Goal: Task Accomplishment & Management: Manage account settings

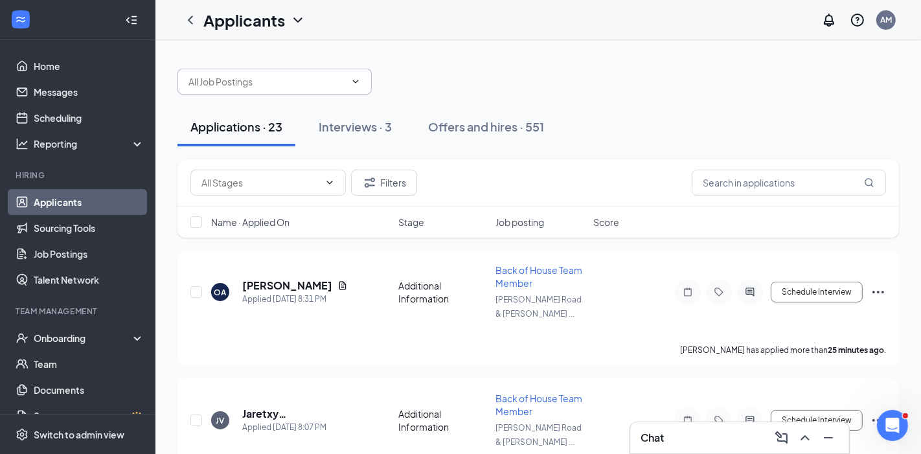
click at [358, 85] on icon "ChevronDown" at bounding box center [355, 81] width 10 height 10
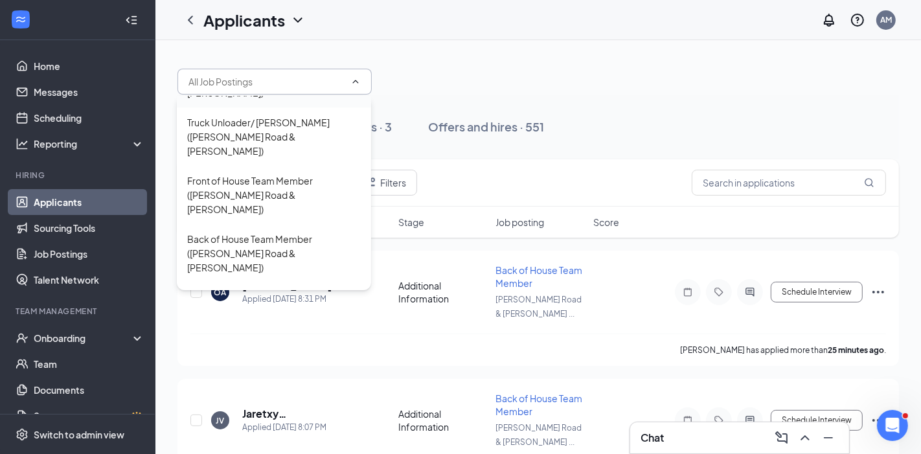
scroll to position [92, 0]
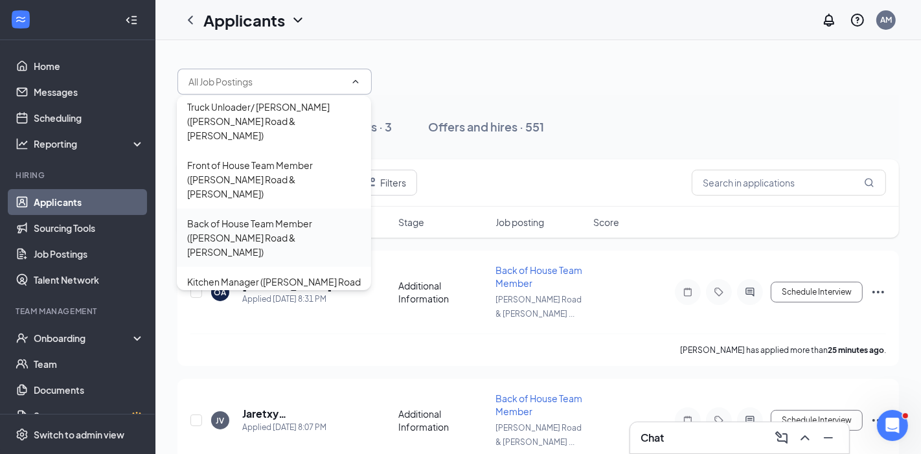
click at [260, 216] on div "Back of House Team Member ([PERSON_NAME] Road & [PERSON_NAME])" at bounding box center [274, 237] width 174 height 43
type input "Back of House Team Member ([PERSON_NAME] Road & [PERSON_NAME])"
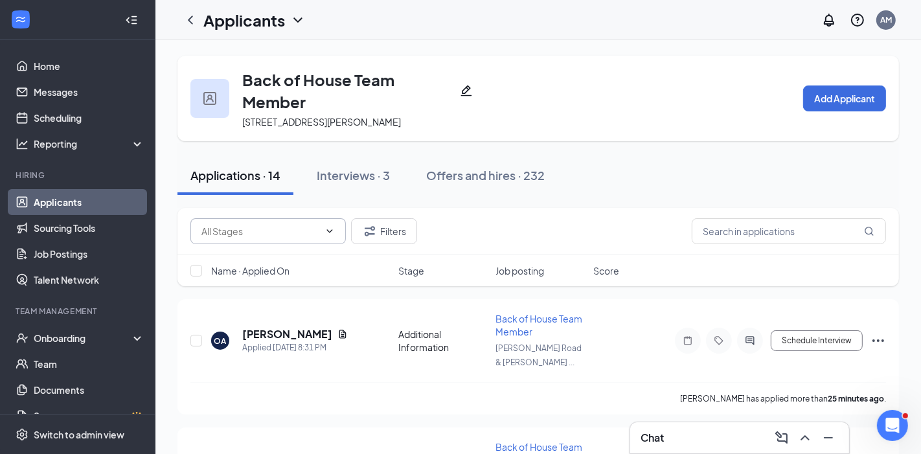
click at [326, 232] on icon "ChevronDown" at bounding box center [329, 231] width 10 height 10
click at [273, 291] on div "Application Review (4)" at bounding box center [246, 290] width 92 height 14
type input "Application Review (4)"
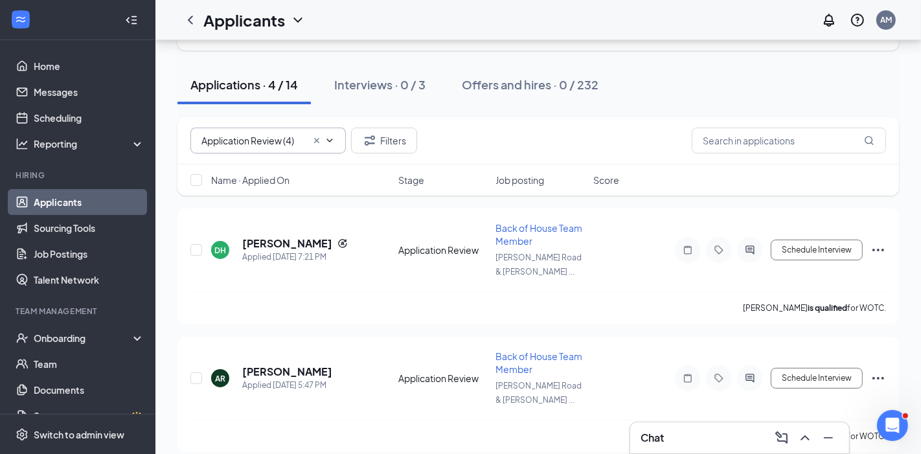
scroll to position [93, 0]
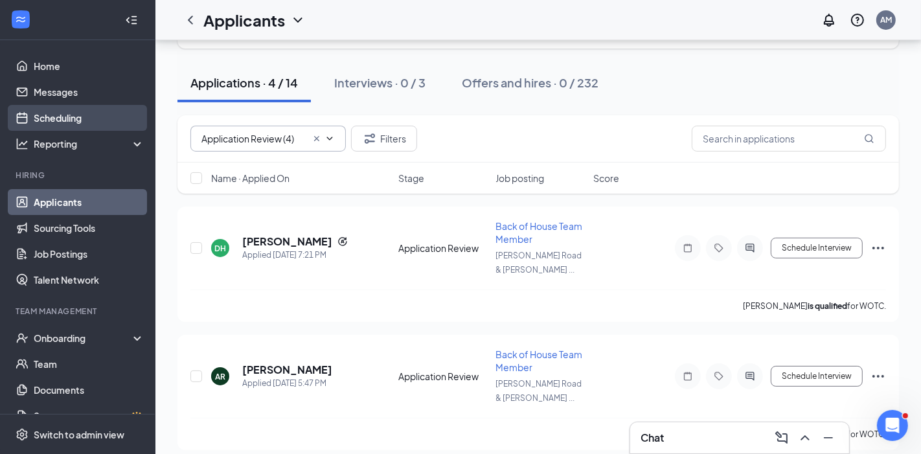
click at [64, 121] on link "Scheduling" at bounding box center [89, 118] width 111 height 26
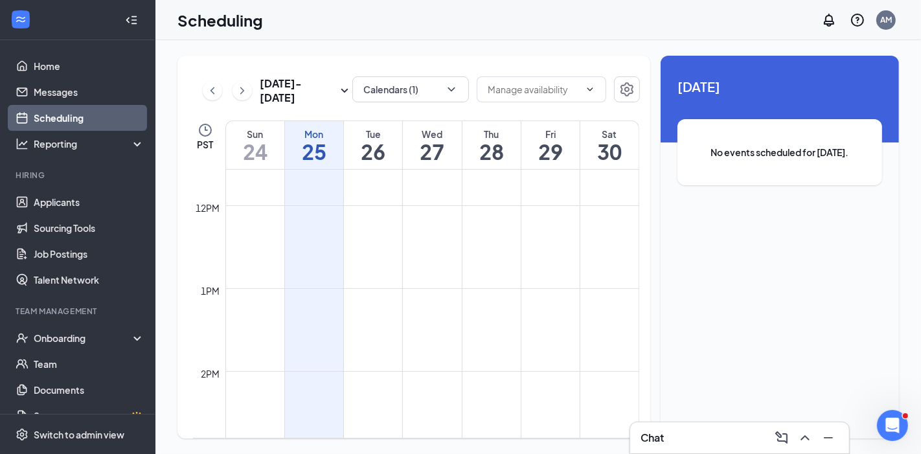
scroll to position [1063, 0]
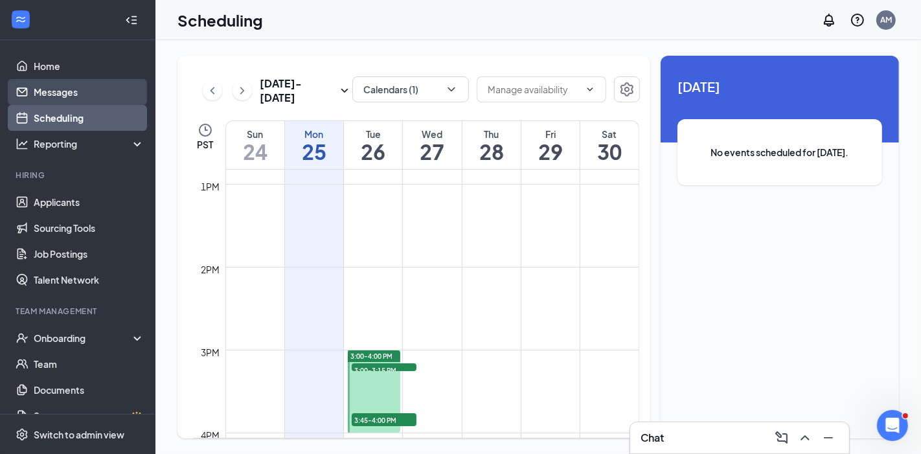
click at [58, 87] on link "Messages" at bounding box center [89, 92] width 111 height 26
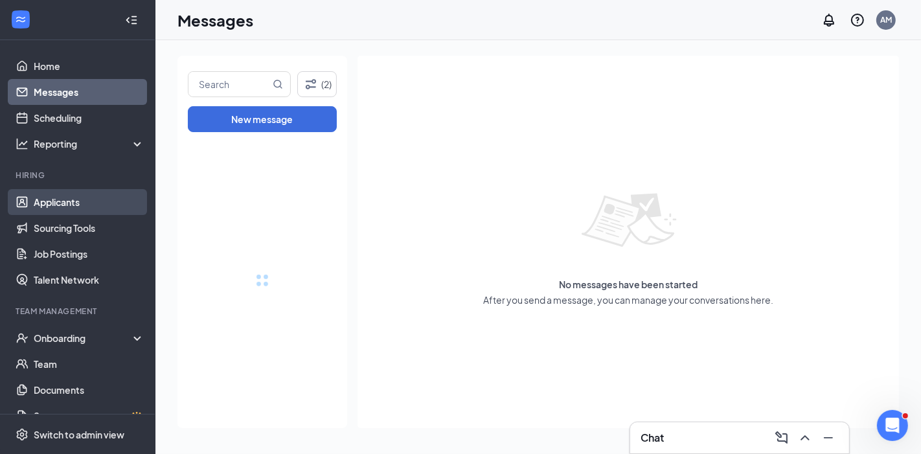
click at [61, 204] on link "Applicants" at bounding box center [89, 202] width 111 height 26
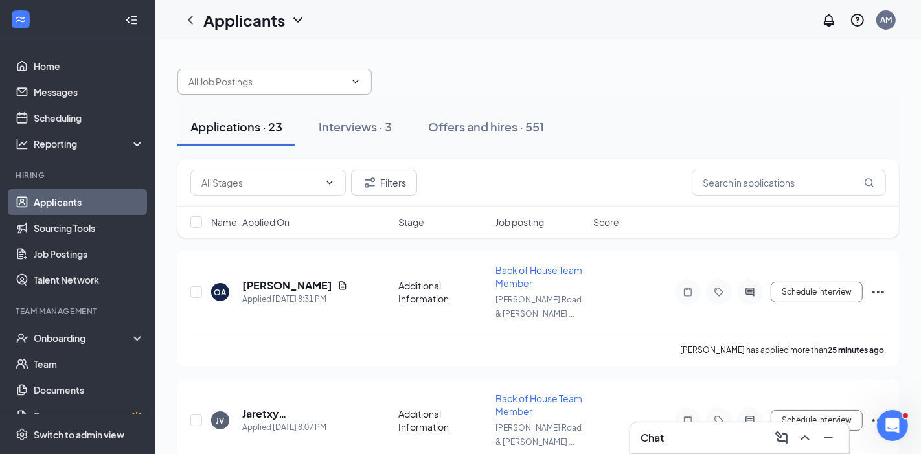
click at [344, 89] on span at bounding box center [274, 82] width 194 height 26
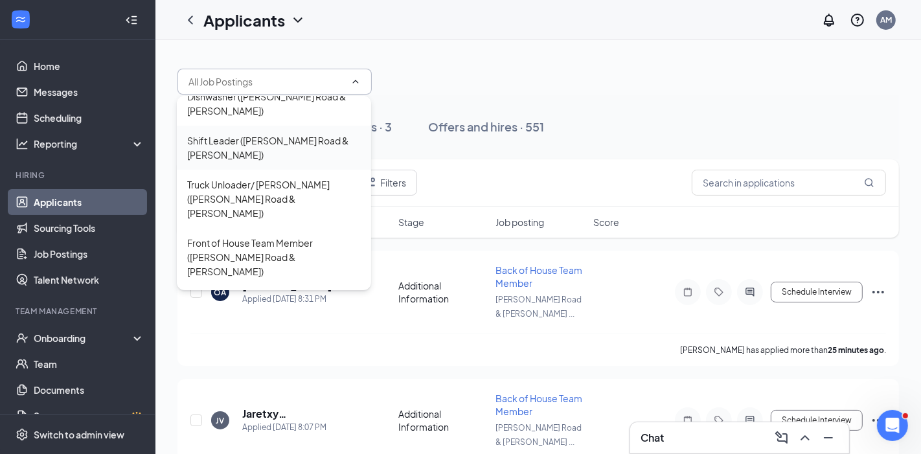
scroll to position [16, 0]
click at [291, 293] on div "Back of House Team Member ([PERSON_NAME] Road & [PERSON_NAME])" at bounding box center [274, 314] width 174 height 43
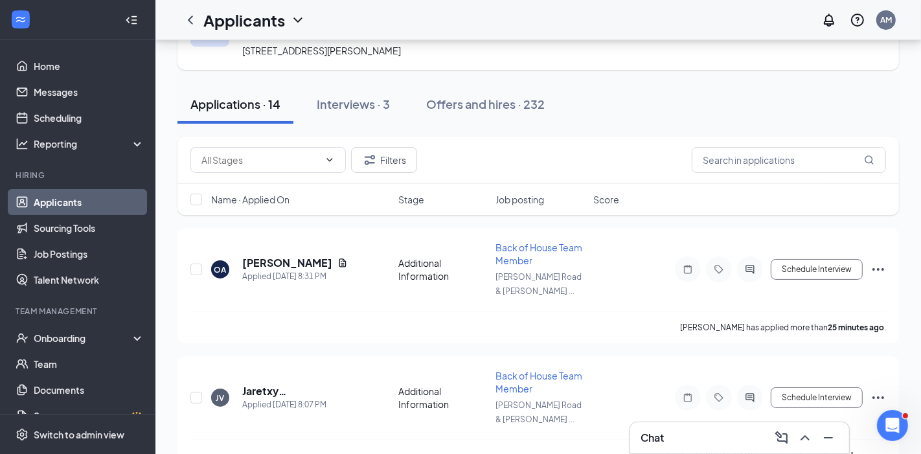
scroll to position [75, 0]
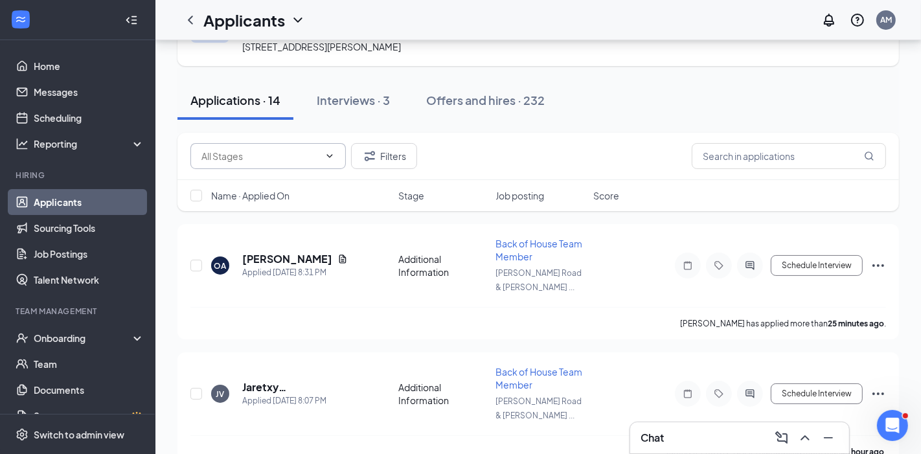
click at [326, 158] on icon "ChevronDown" at bounding box center [329, 156] width 10 height 10
click at [284, 215] on div "Application Review (4)" at bounding box center [246, 216] width 92 height 14
type input "Application Review (4)"
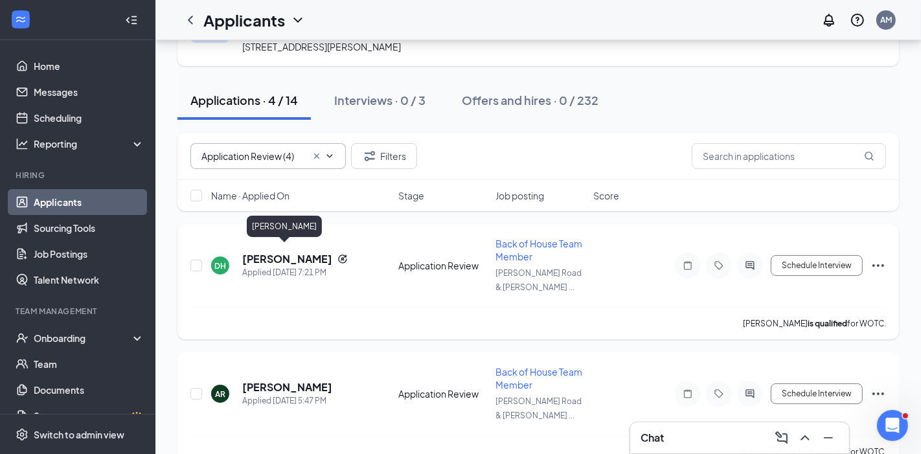
click at [293, 252] on h5 "[PERSON_NAME]" at bounding box center [287, 259] width 90 height 14
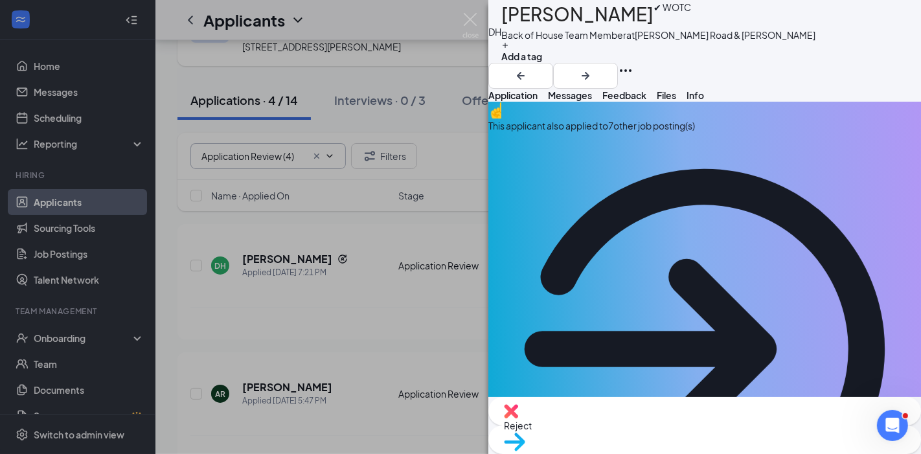
click at [643, 133] on div "This applicant also applied to 7 other job posting(s)" at bounding box center [704, 126] width 433 height 14
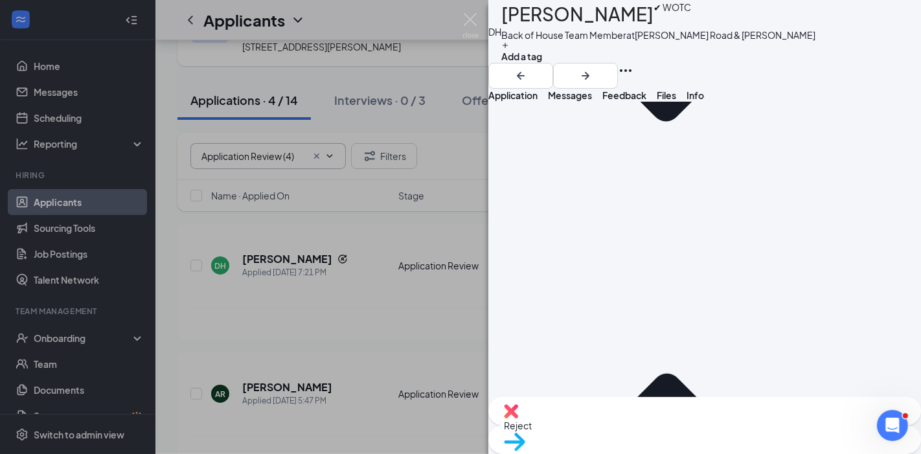
scroll to position [237, 0]
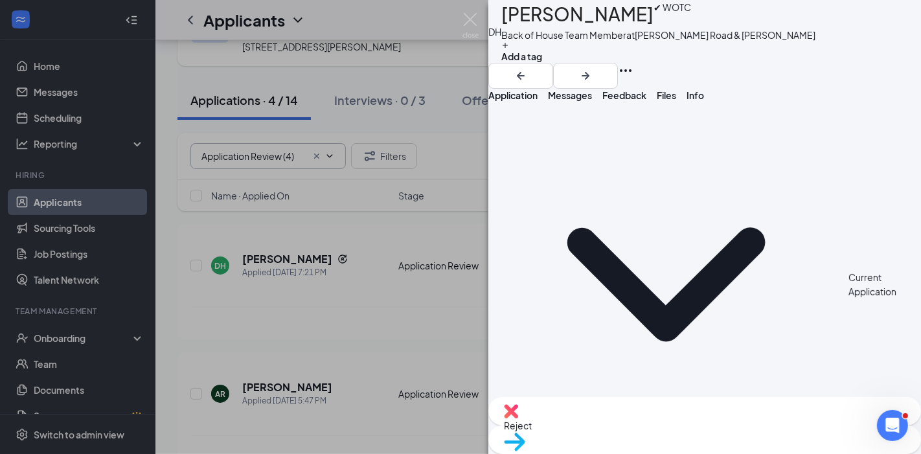
click at [534, 101] on span "Application" at bounding box center [512, 95] width 49 height 12
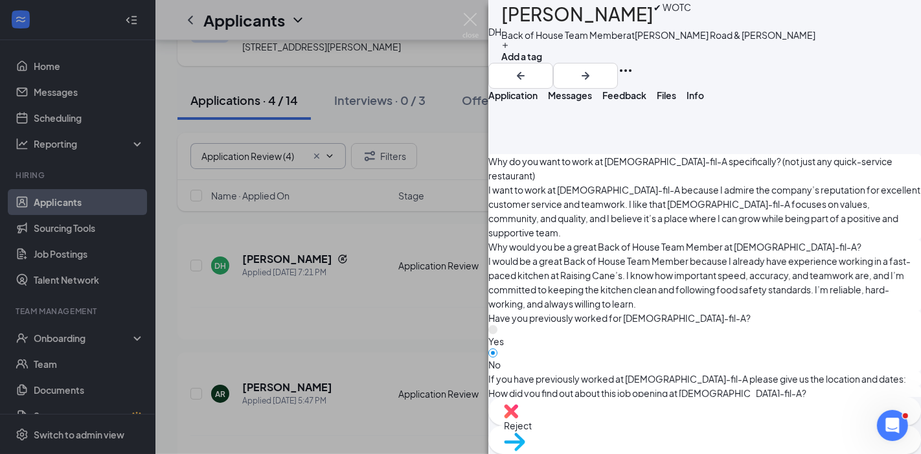
scroll to position [1683, 0]
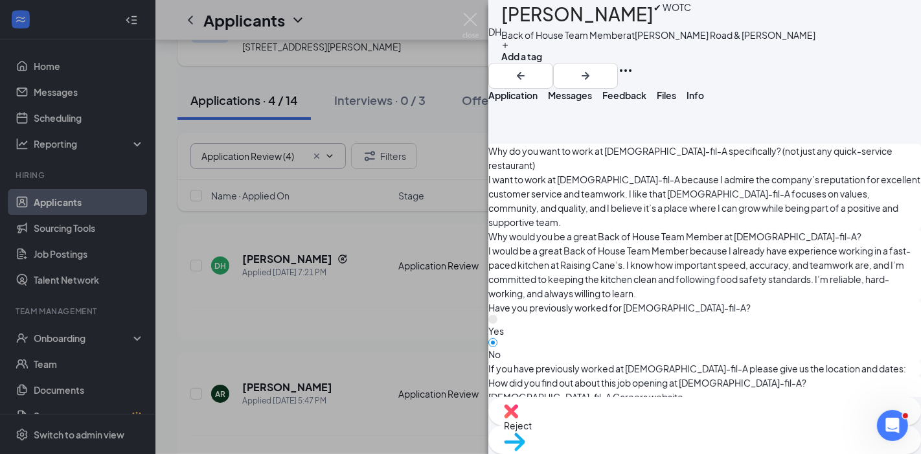
click at [636, 424] on span "Reject" at bounding box center [705, 425] width 402 height 14
type textarea "ai"
checkbox input "true"
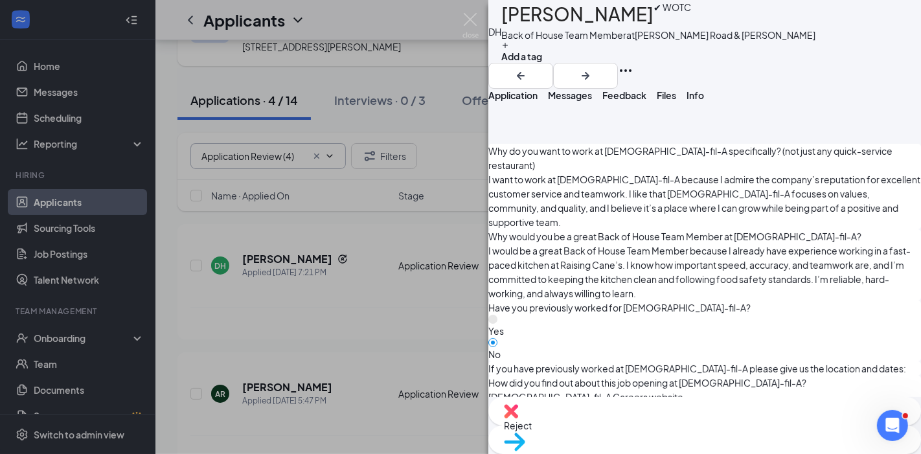
scroll to position [85, 0]
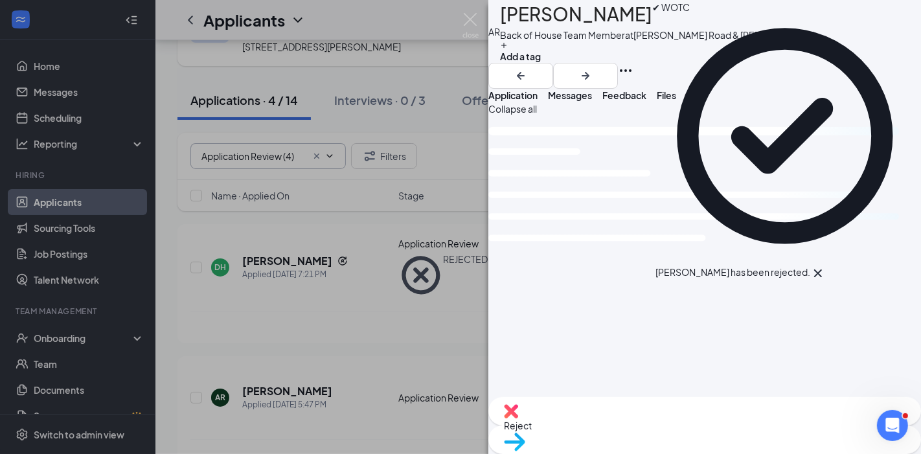
click at [387, 311] on div "AR [PERSON_NAME] ✔ WOTC Back of House Team Member at [PERSON_NAME][GEOGRAPHIC_D…" at bounding box center [460, 227] width 921 height 454
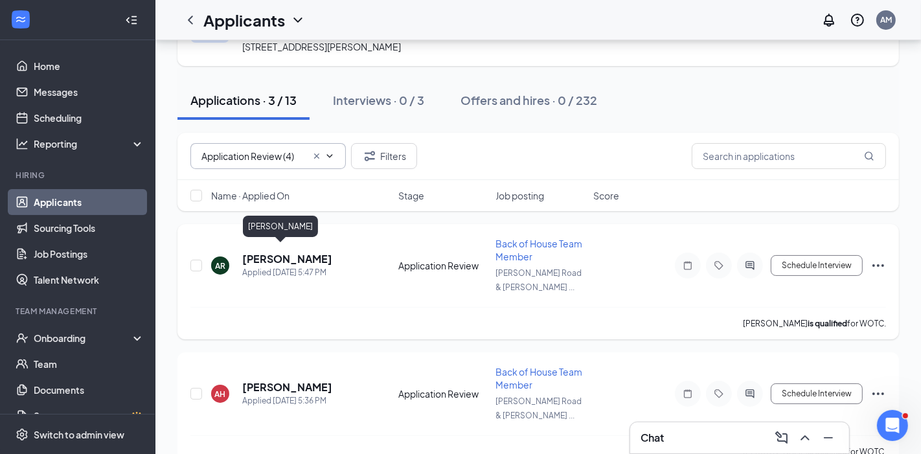
click at [262, 252] on h5 "[PERSON_NAME]" at bounding box center [287, 259] width 90 height 14
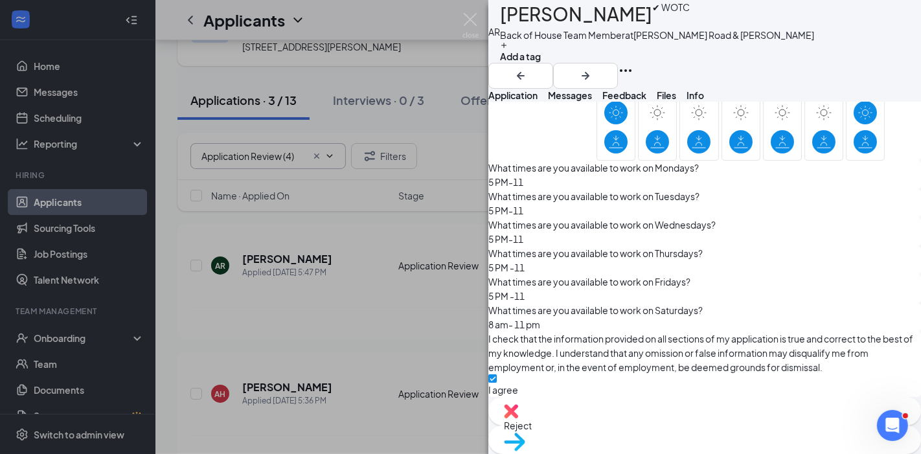
scroll to position [3246, 0]
click at [646, 101] on span "Feedback" at bounding box center [624, 95] width 44 height 12
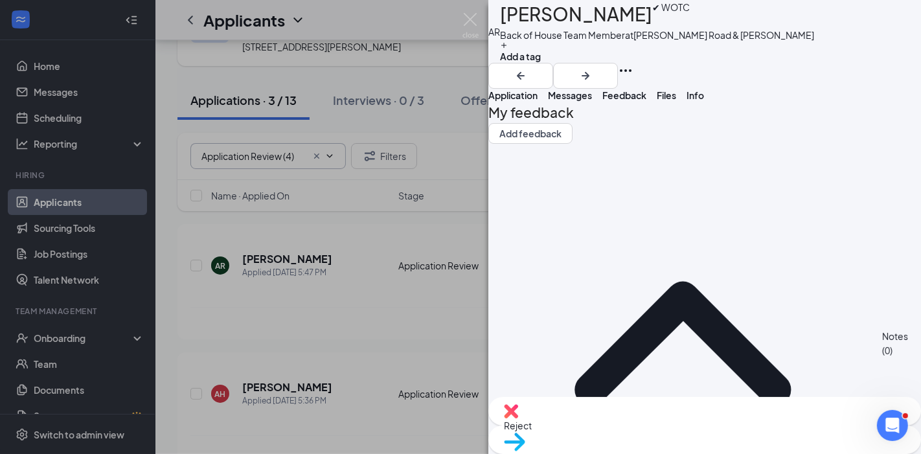
click at [538, 101] on span "Application" at bounding box center [512, 95] width 49 height 12
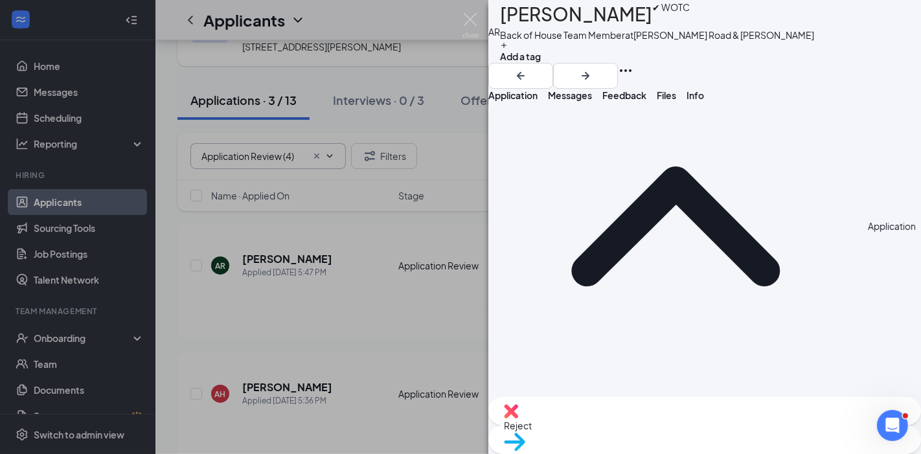
scroll to position [93, 0]
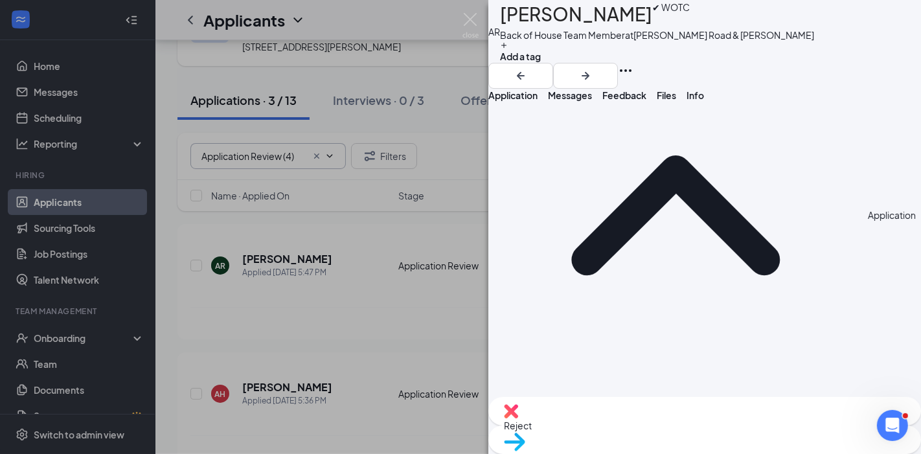
click at [646, 101] on span "Feedback" at bounding box center [624, 95] width 44 height 12
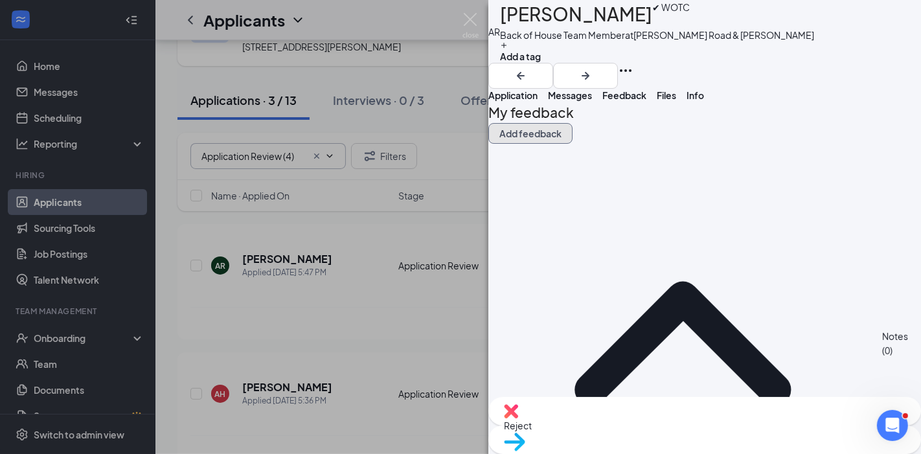
click at [573, 144] on button "Add feedback" at bounding box center [530, 133] width 84 height 21
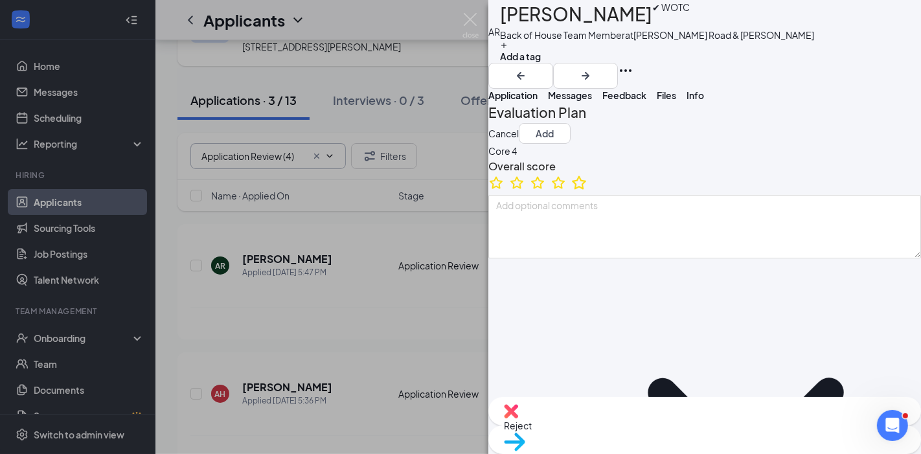
click at [587, 191] on icon "StarBorder" at bounding box center [579, 182] width 17 height 17
click at [541, 60] on button "Add a tag" at bounding box center [520, 52] width 41 height 22
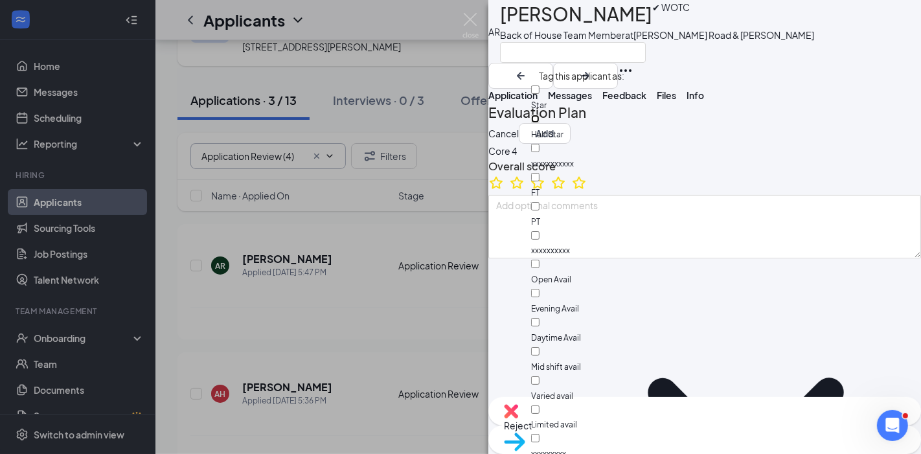
click at [540, 115] on input "Half Star" at bounding box center [535, 119] width 8 height 8
checkbox input "true"
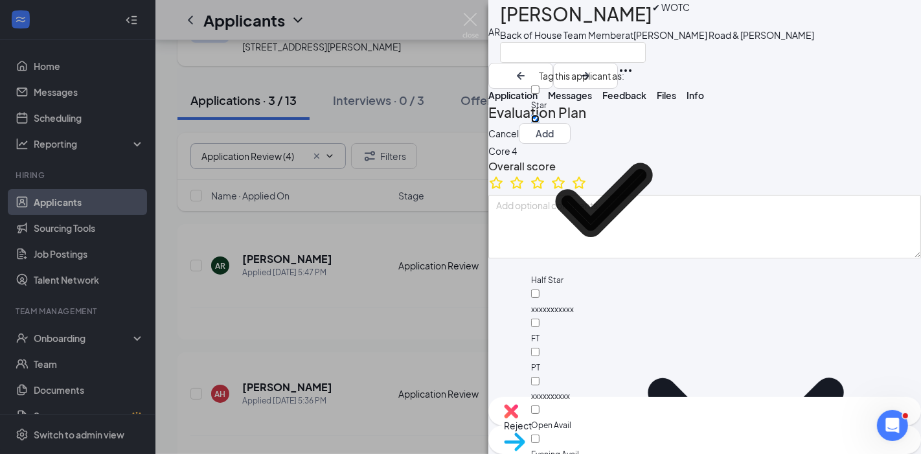
scroll to position [79, 0]
click at [540, 435] on input "Evening Avail" at bounding box center [535, 439] width 8 height 8
checkbox input "true"
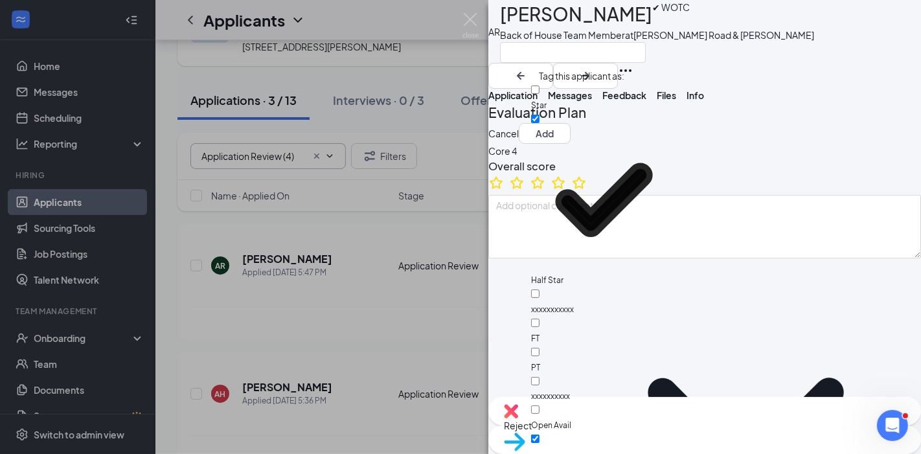
checkbox input "true"
click at [571, 141] on button "Add" at bounding box center [545, 133] width 52 height 21
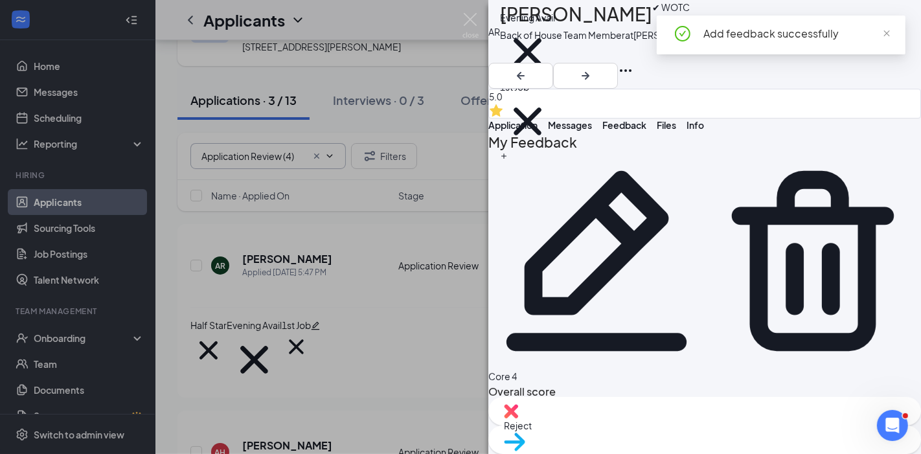
click at [538, 124] on button "Application" at bounding box center [512, 125] width 49 height 13
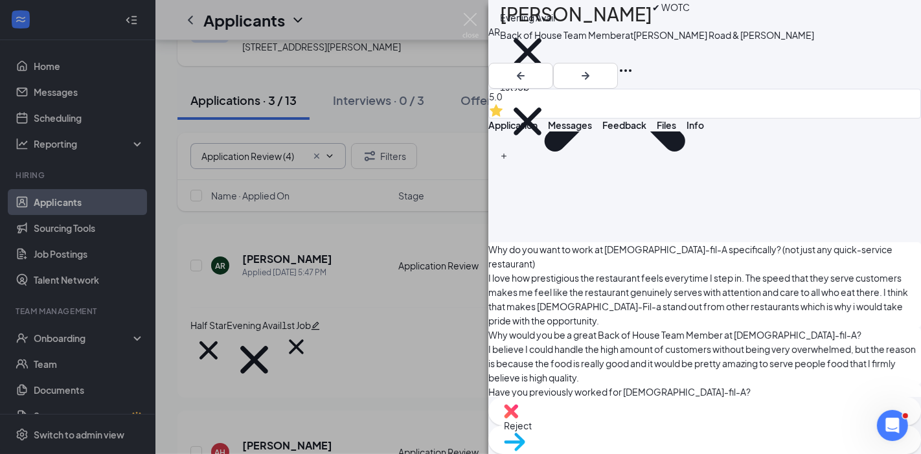
scroll to position [1155, 0]
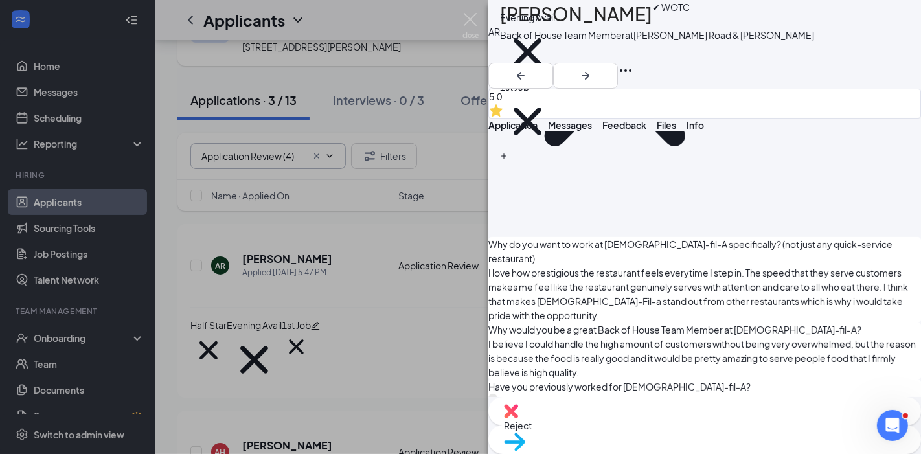
click at [345, 361] on div "AR [PERSON_NAME] ✔ WOTC Back of House Team Member at [PERSON_NAME][GEOGRAPHIC_D…" at bounding box center [460, 227] width 921 height 454
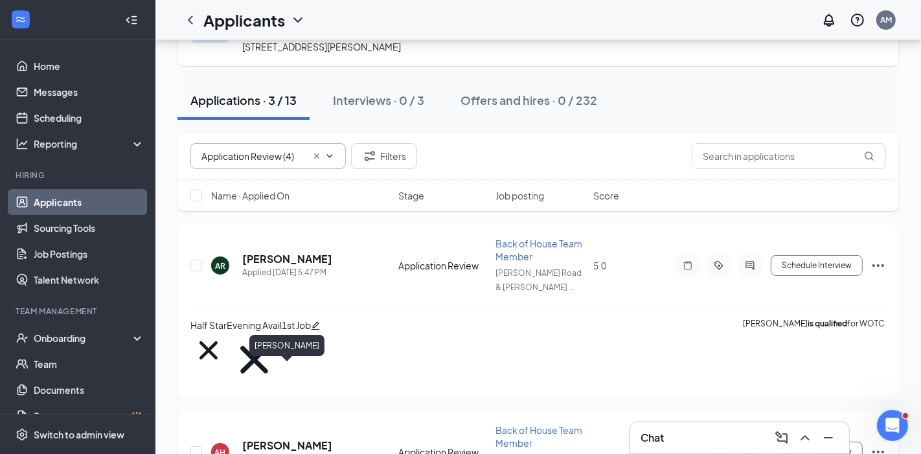
click at [291, 438] on h5 "[PERSON_NAME]" at bounding box center [287, 445] width 90 height 14
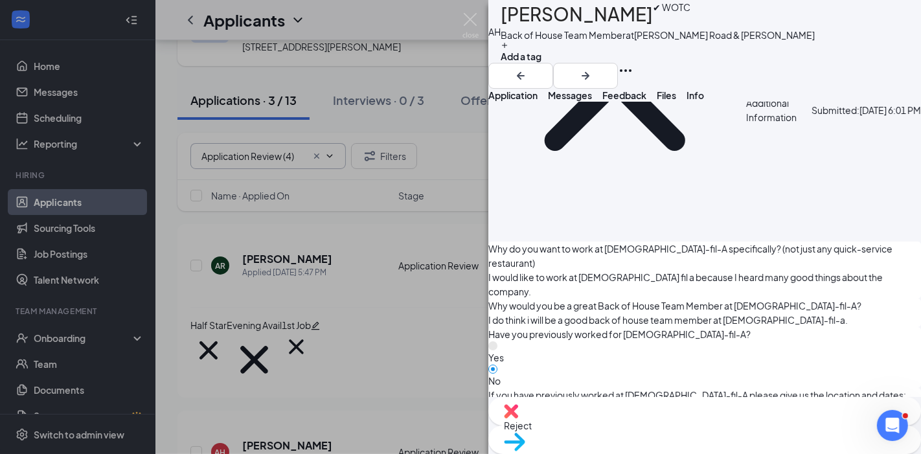
scroll to position [1180, 0]
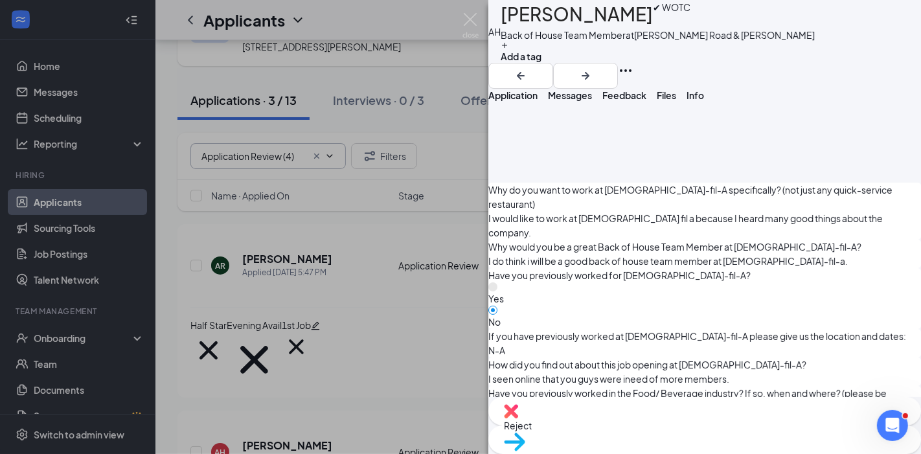
click at [518, 418] on img at bounding box center [511, 411] width 14 height 14
checkbox input "true"
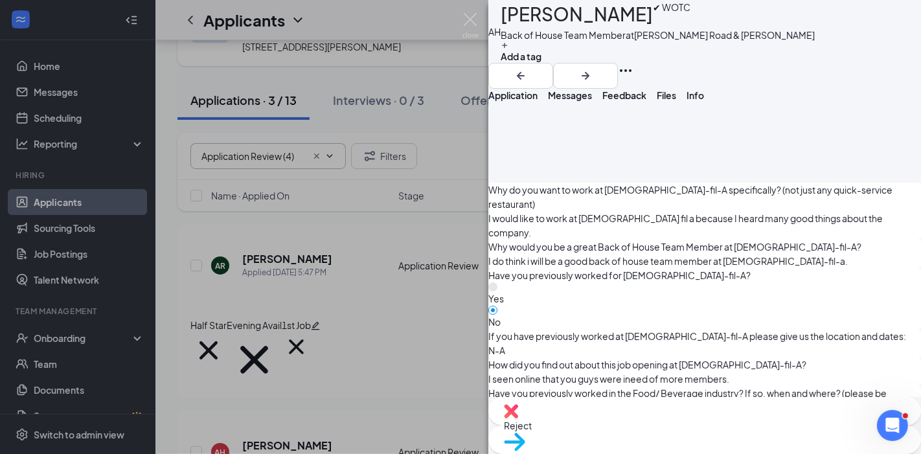
scroll to position [129, 0]
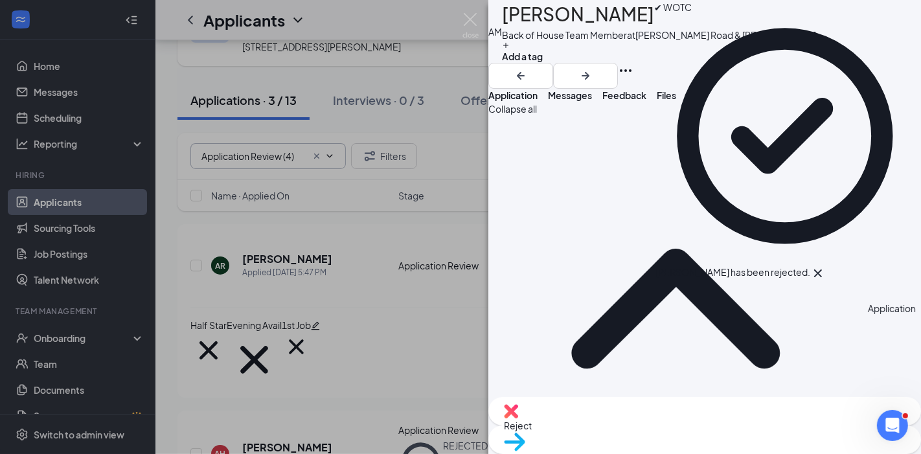
click at [425, 322] on div "AM [PERSON_NAME] ✔ WOTC Back of House Team Member at [PERSON_NAME][GEOGRAPHIC_D…" at bounding box center [460, 227] width 921 height 454
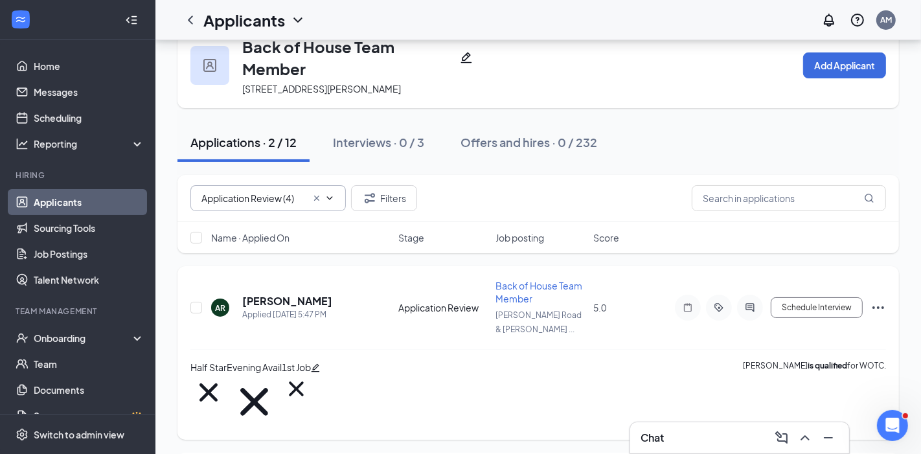
scroll to position [79, 0]
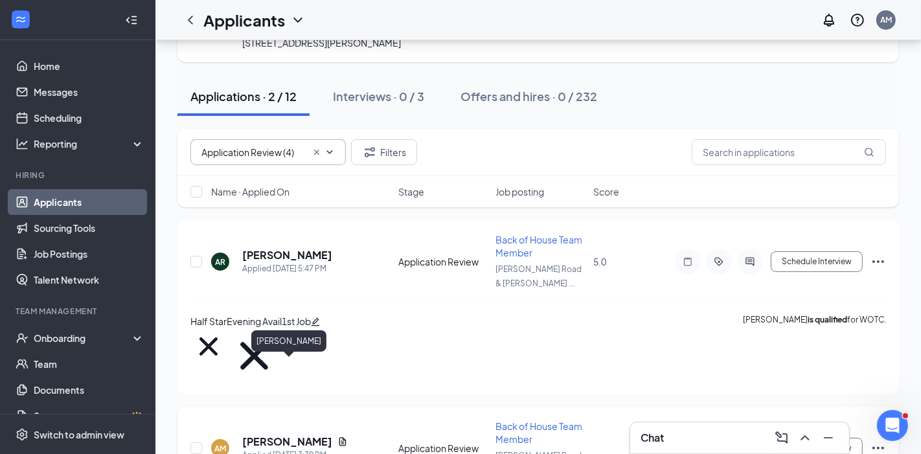
click at [288, 435] on h5 "[PERSON_NAME]" at bounding box center [287, 442] width 90 height 14
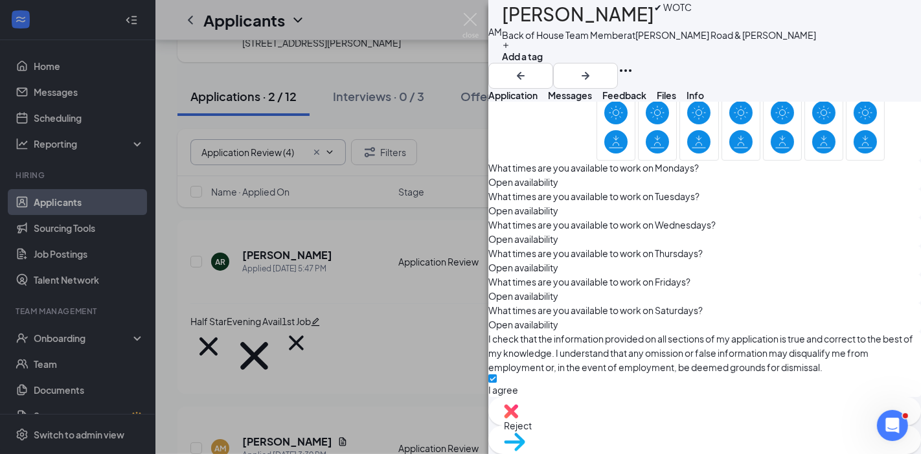
scroll to position [3456, 0]
click at [629, 426] on div "Reject" at bounding box center [704, 411] width 433 height 28
checkbox input "true"
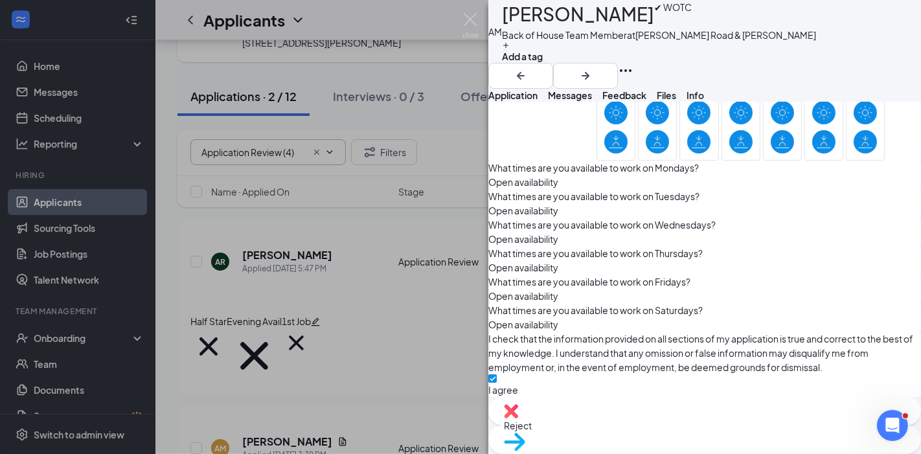
scroll to position [94, 0]
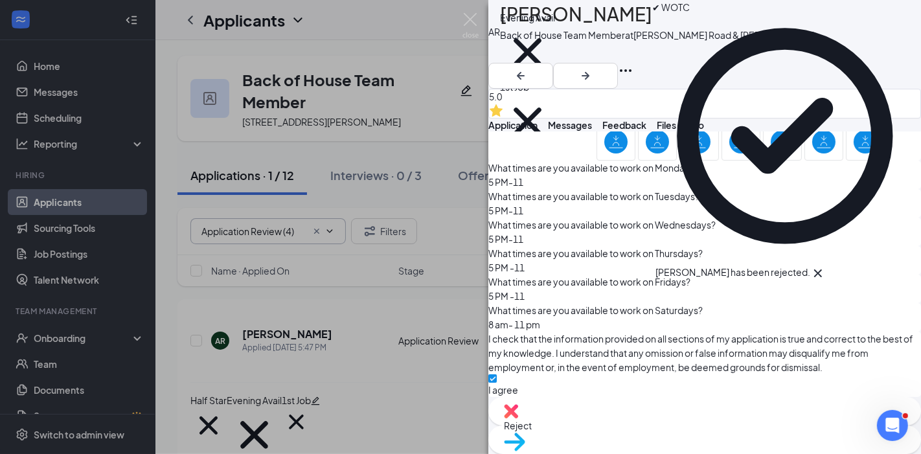
scroll to position [3370, 0]
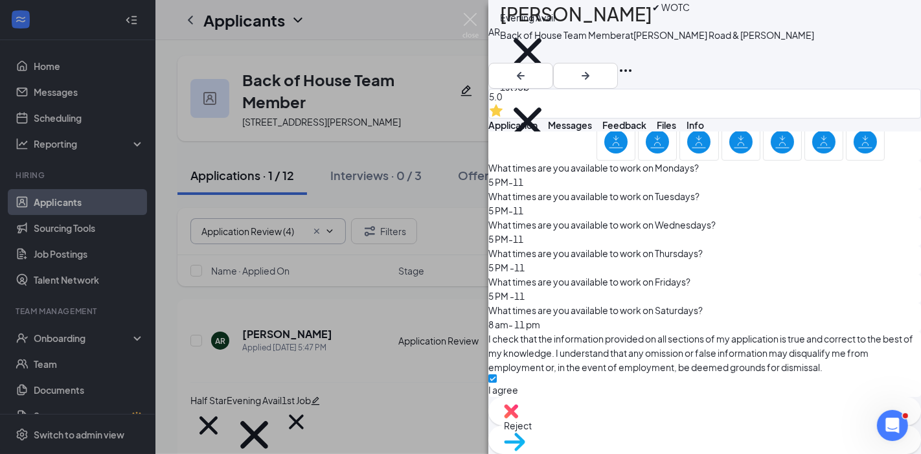
click at [746, 451] on span "Move to stage" at bounding box center [705, 458] width 402 height 14
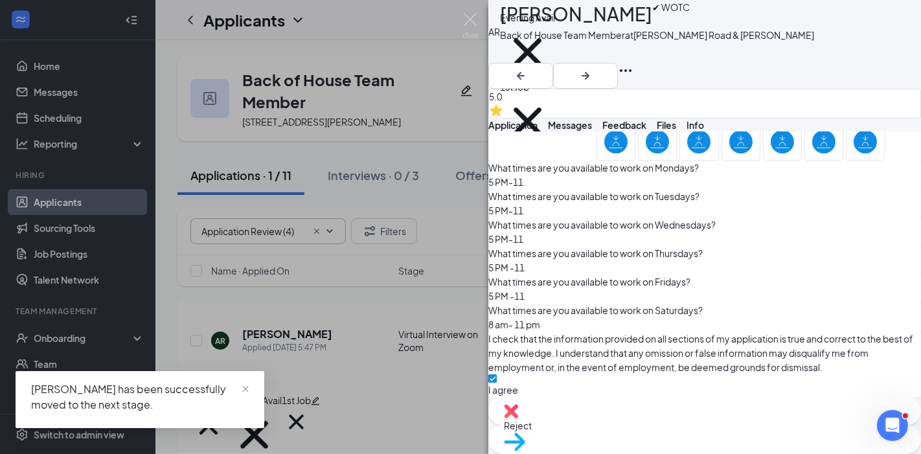
click at [372, 349] on div "AR [PERSON_NAME] ✔ WOTC Back of House Team Member at [PERSON_NAME][GEOGRAPHIC_D…" at bounding box center [460, 227] width 921 height 454
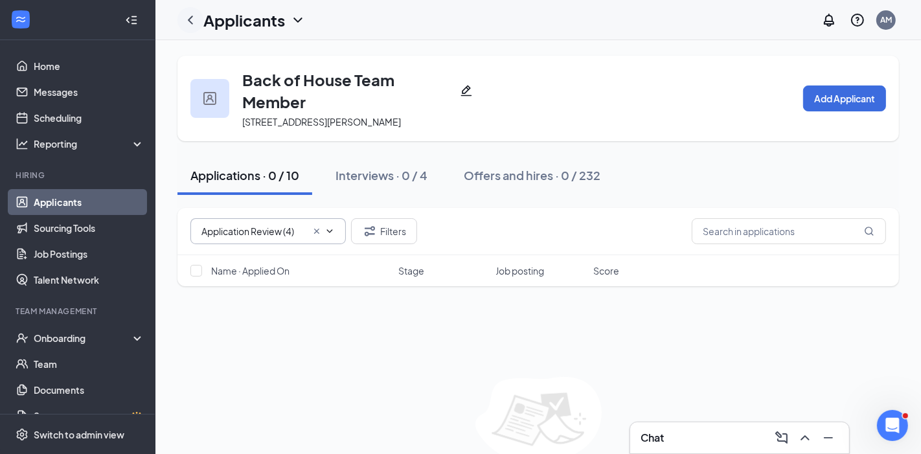
click at [191, 19] on icon "ChevronLeft" at bounding box center [191, 20] width 16 height 16
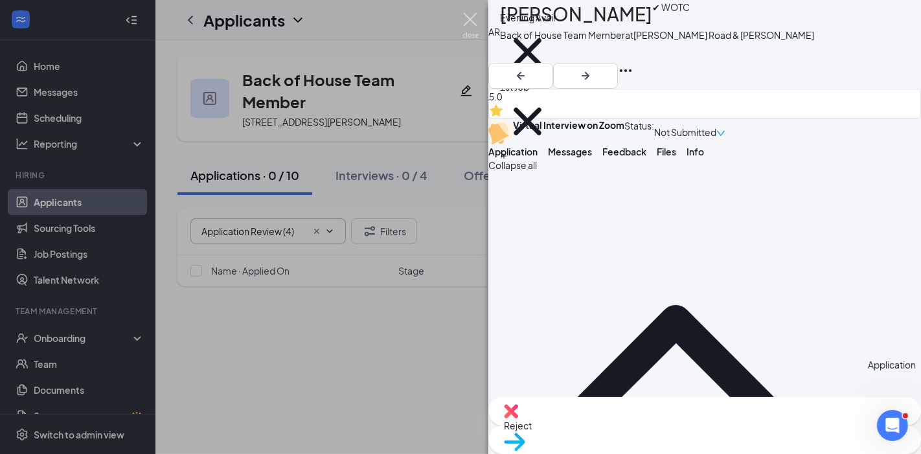
click at [468, 23] on img at bounding box center [470, 25] width 16 height 25
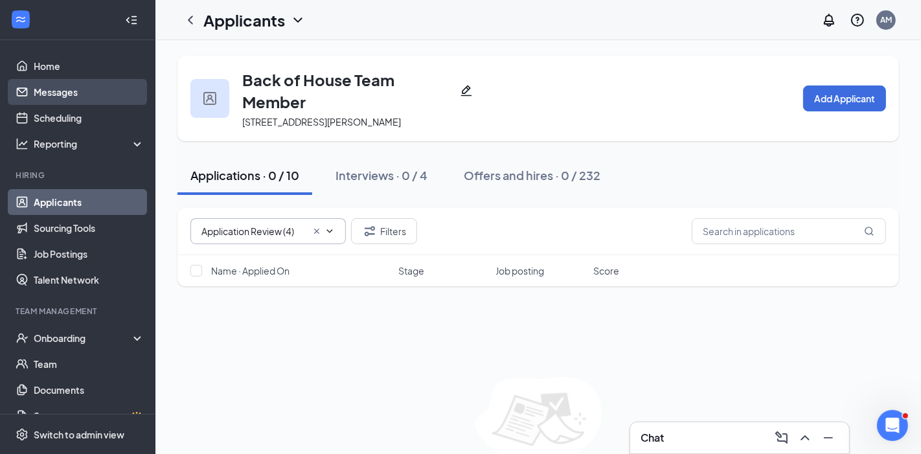
click at [69, 93] on link "Messages" at bounding box center [89, 92] width 111 height 26
